Goal: Obtain resource: Download file/media

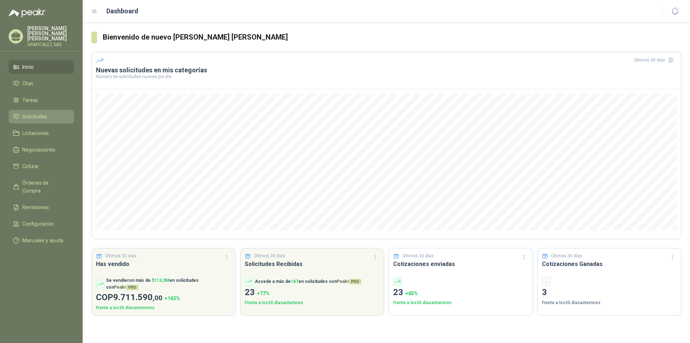
click at [60, 114] on li "Solicitudes" at bounding box center [41, 117] width 57 height 8
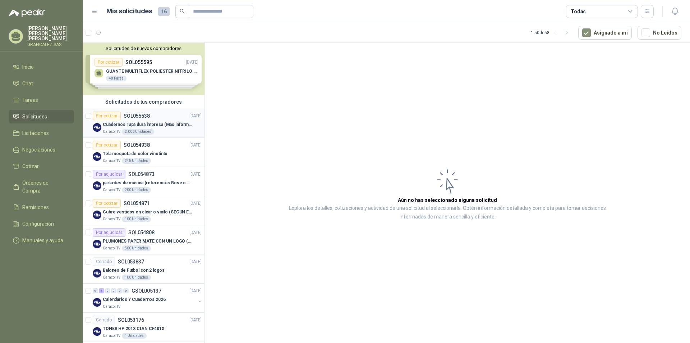
click at [168, 112] on div "Por cotizar SOL055538 [DATE]" at bounding box center [147, 115] width 109 height 9
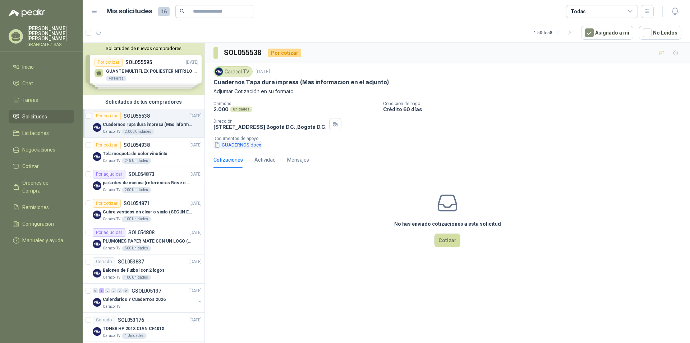
click at [236, 146] on button "CUADERNOS.docx" at bounding box center [238, 145] width 49 height 8
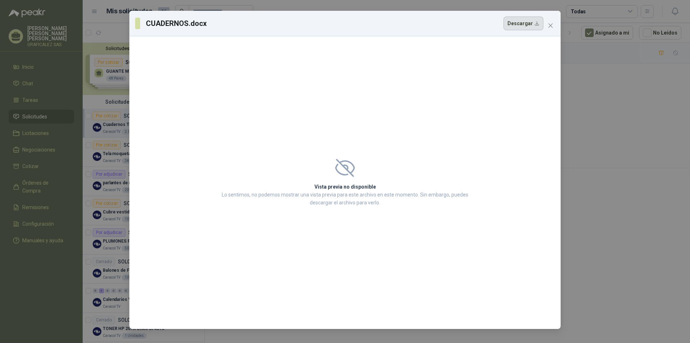
click at [519, 23] on button "Descargar" at bounding box center [524, 24] width 40 height 14
click at [551, 23] on icon "close" at bounding box center [551, 26] width 6 height 6
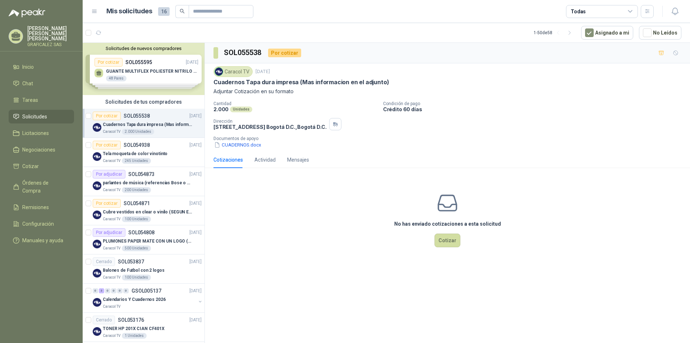
click at [161, 81] on div "Solicitudes de nuevos compradores Por cotizar SOL055595 [DATE] GUANTE MULTIFLEX…" at bounding box center [144, 69] width 122 height 52
